Goal: Navigation & Orientation: Find specific page/section

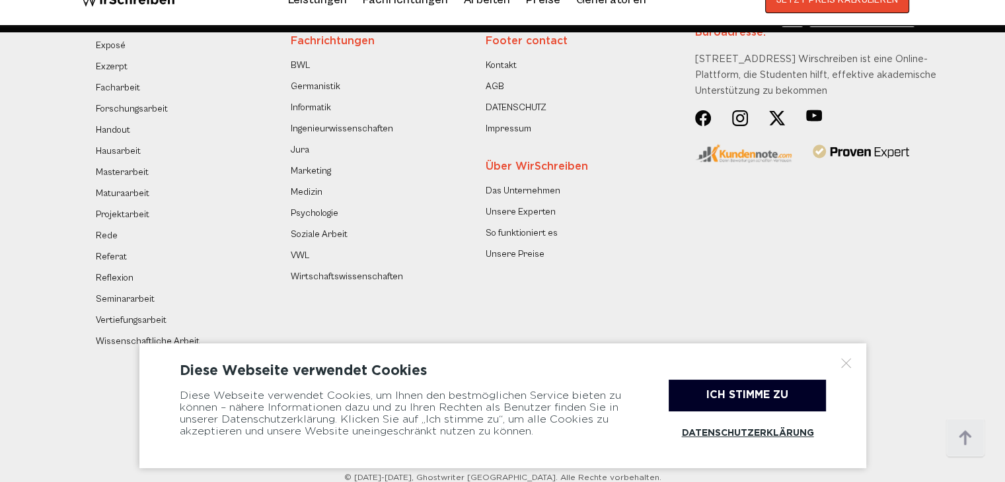
scroll to position [1171, 0]
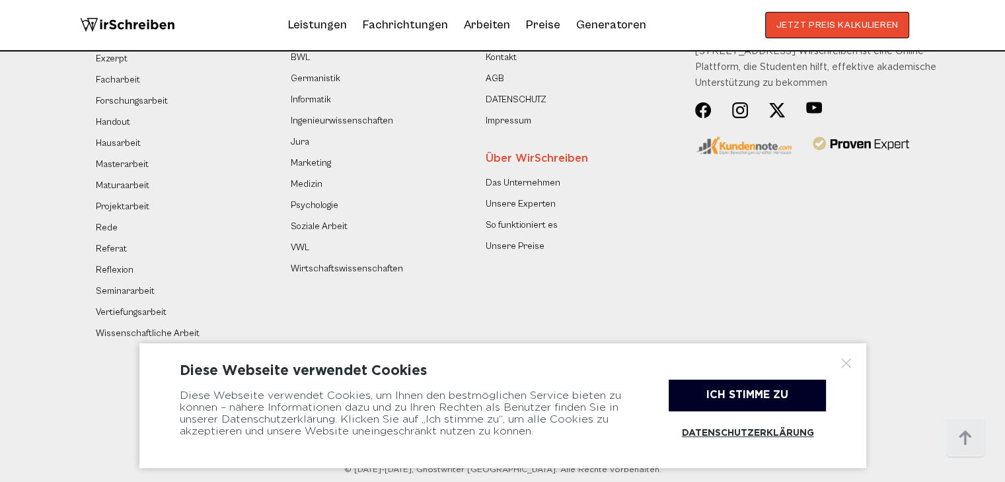
click at [506, 109] on ul "Kontakt AGB DATENSCHUTZ Impressum" at bounding box center [577, 89] width 183 height 79
click at [505, 113] on link "Impressum" at bounding box center [509, 121] width 46 height 16
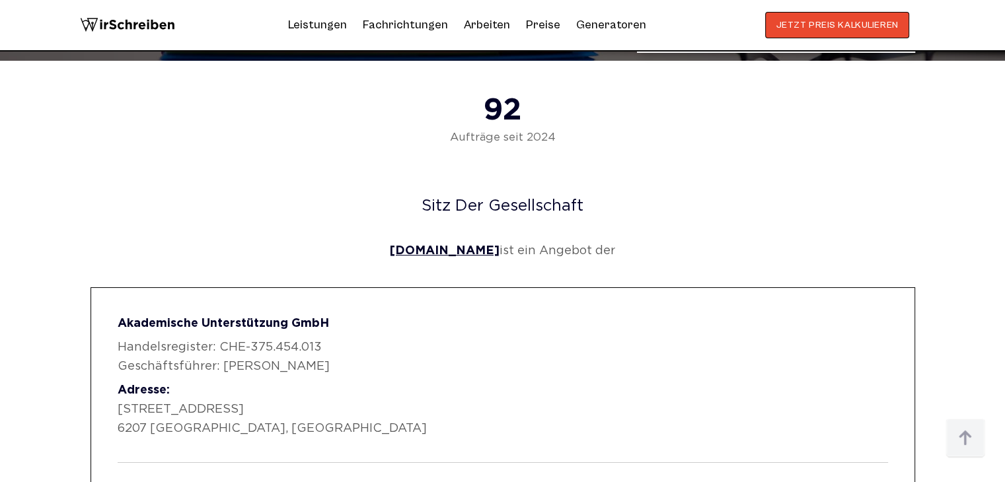
scroll to position [844, 0]
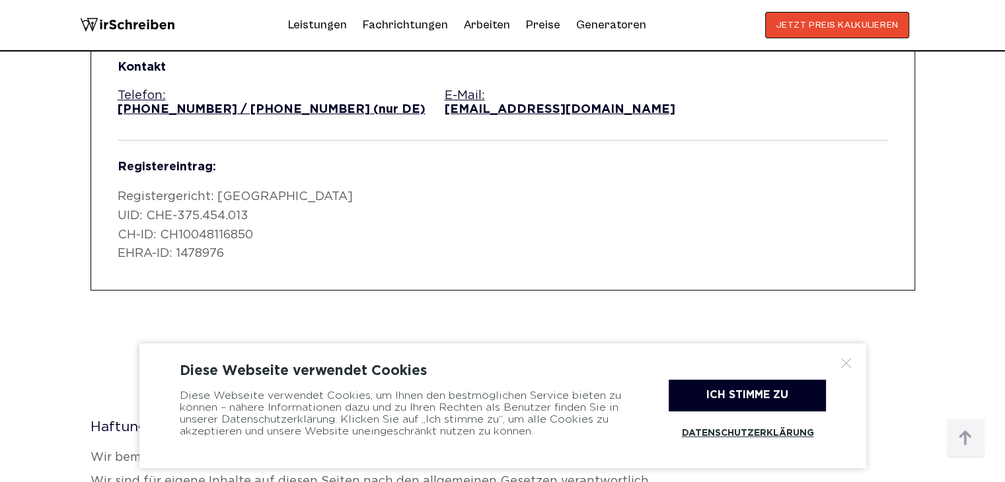
drag, startPoint x: 997, startPoint y: 269, endPoint x: 997, endPoint y: 329, distance: 60.1
click at [997, 329] on div "Sitz der Gesellschaft wirschreiben.ch ist ein Angebot der Akademische Unterstüt…" at bounding box center [502, 350] width 1005 height 1190
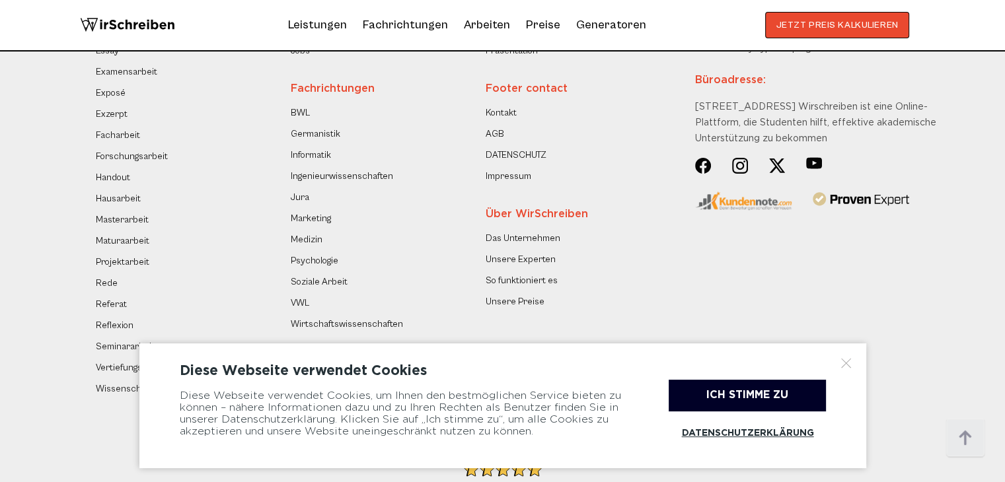
scroll to position [1178, 0]
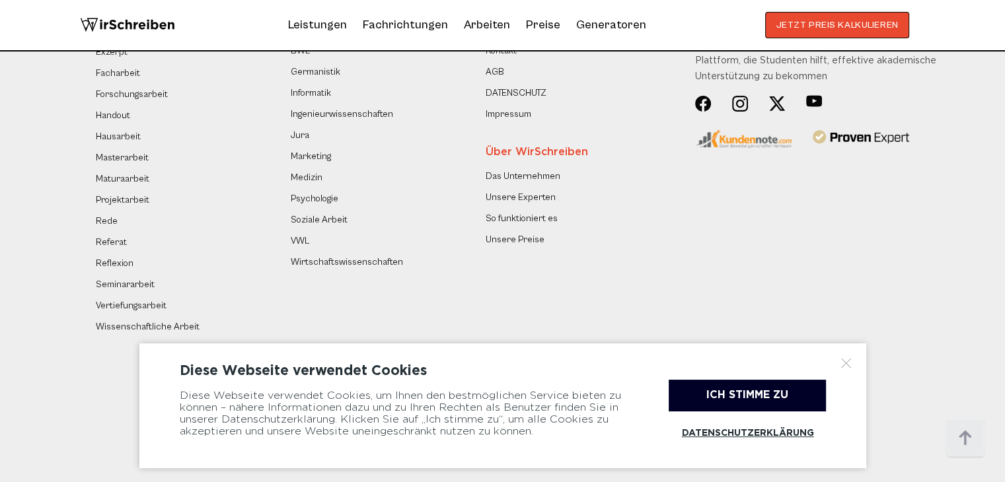
click at [845, 361] on div at bounding box center [846, 363] width 13 height 13
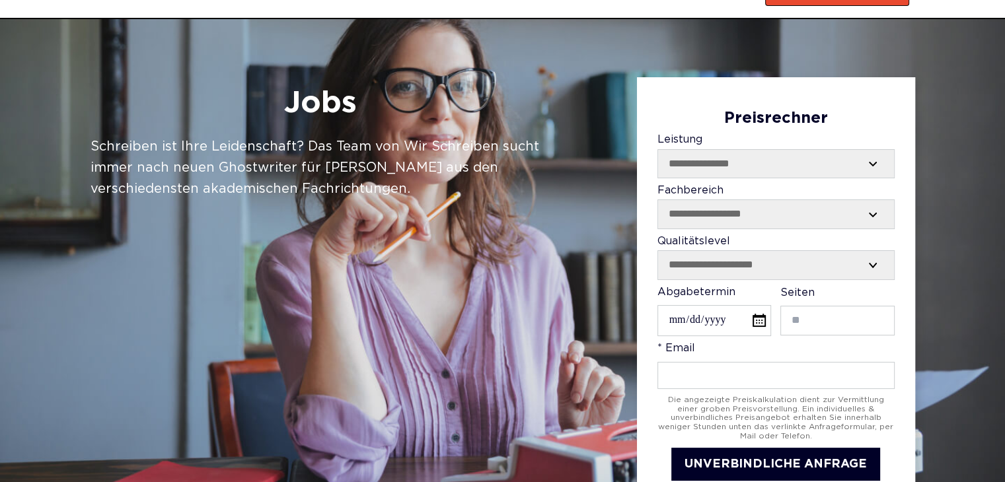
scroll to position [0, 0]
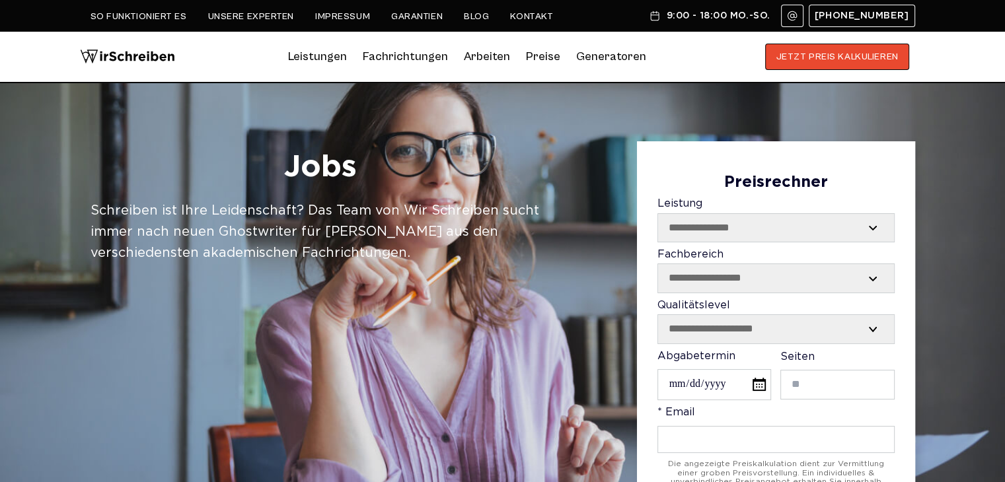
click at [534, 59] on link "Preise" at bounding box center [543, 57] width 34 height 14
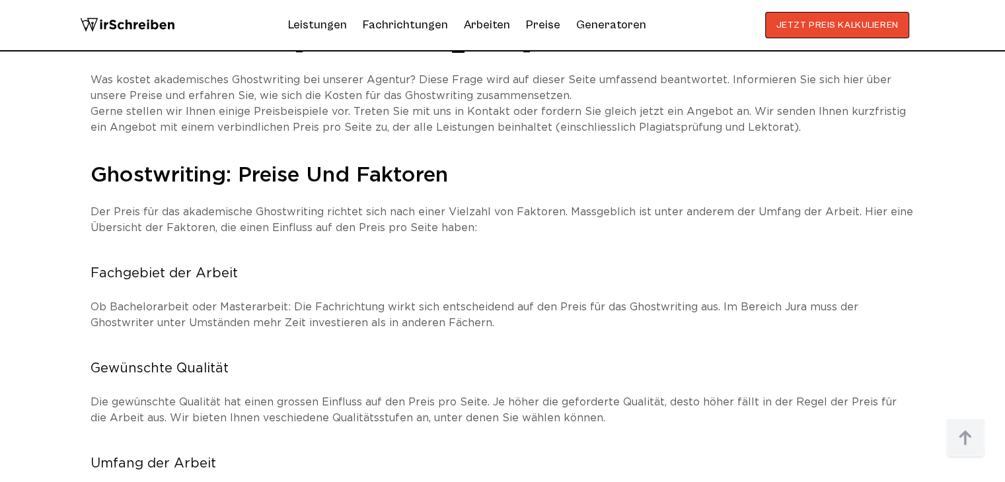
scroll to position [1897, 0]
